Goal: Task Accomplishment & Management: Use online tool/utility

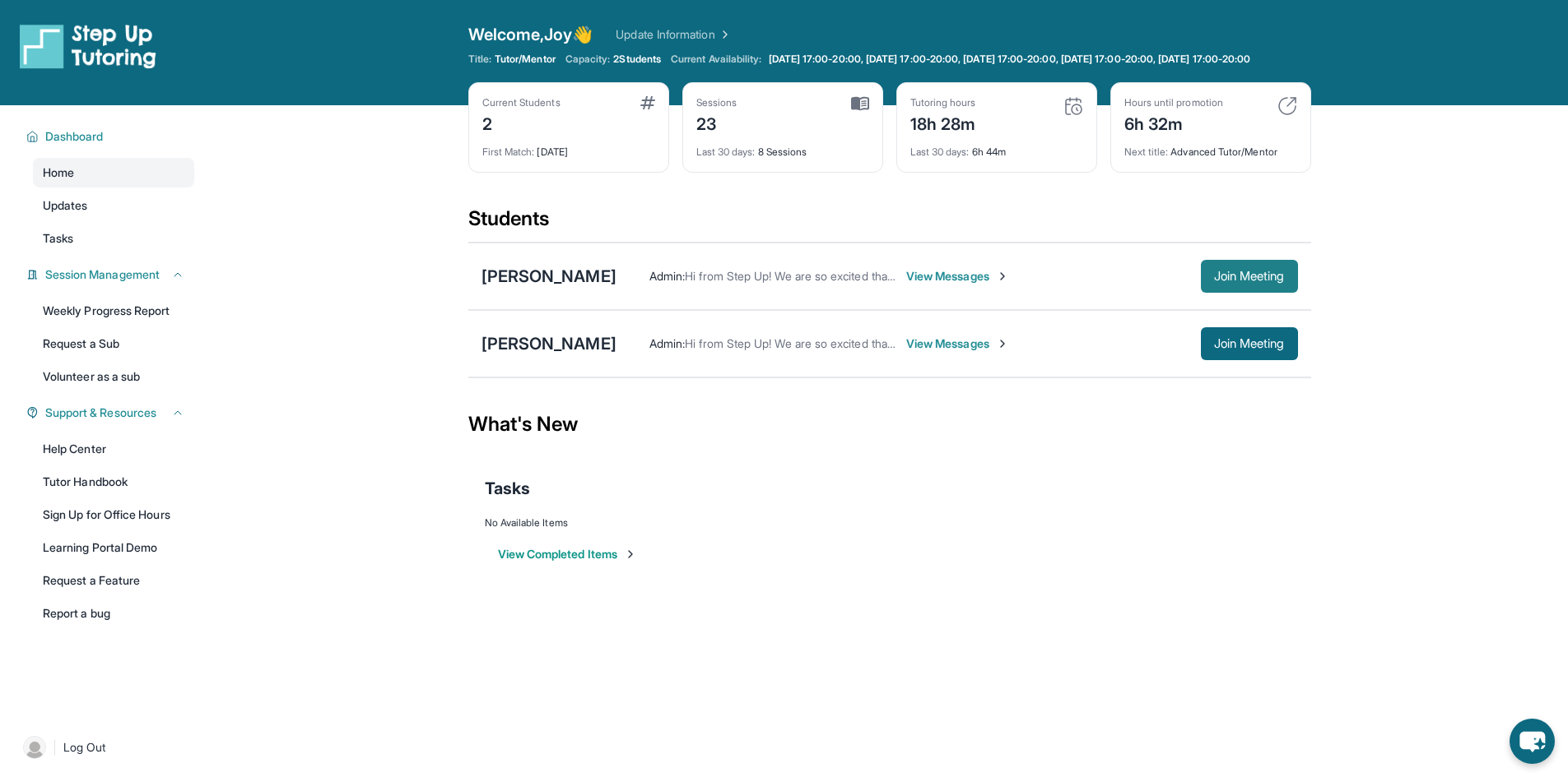
click at [1272, 281] on span "Join Meeting" at bounding box center [1249, 276] width 71 height 10
click at [87, 756] on span "Log Out" at bounding box center [85, 748] width 43 height 17
click at [84, 756] on span "Log Out" at bounding box center [85, 748] width 43 height 17
